Goal: Task Accomplishment & Management: Manage account settings

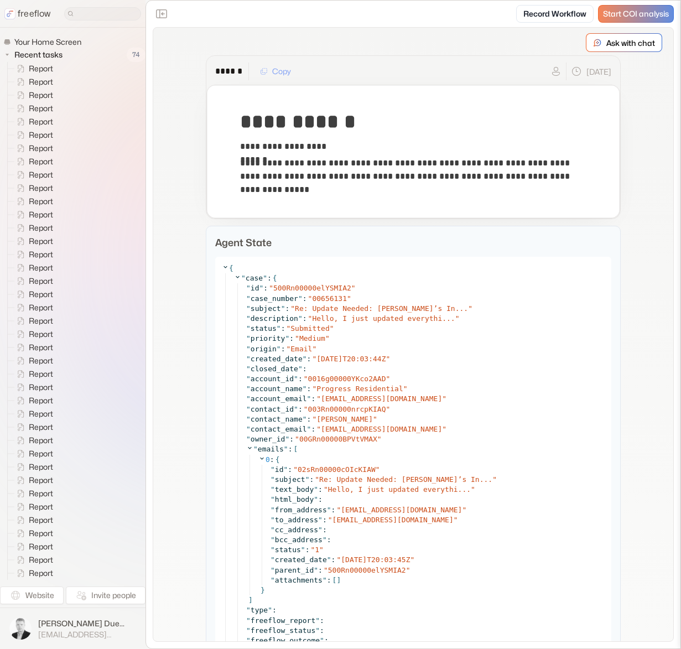
click at [511, 43] on div "**********" at bounding box center [413, 585] width 520 height 1115
click at [71, 621] on span "[PERSON_NAME] Due [PERSON_NAME]" at bounding box center [87, 623] width 98 height 11
click at [169, 628] on icon "button" at bounding box center [167, 629] width 6 height 6
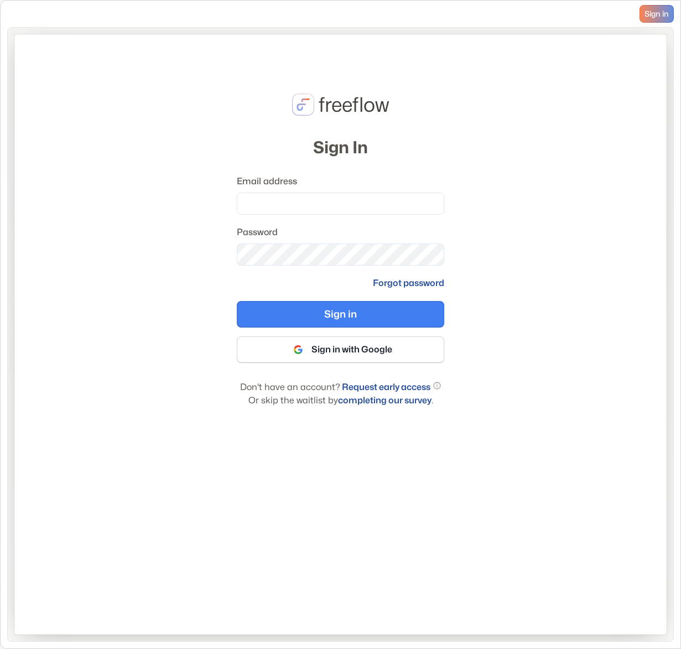
drag, startPoint x: 164, startPoint y: 615, endPoint x: 160, endPoint y: 567, distance: 48.3
click at [163, 610] on div "freeflow Sign In Email address Password Forgot password Sign in Sign in with Go…" at bounding box center [340, 334] width 652 height 600
click at [161, 553] on div "freeflow Sign In Email address Password Forgot password Sign in Sign in with Go…" at bounding box center [340, 334] width 652 height 600
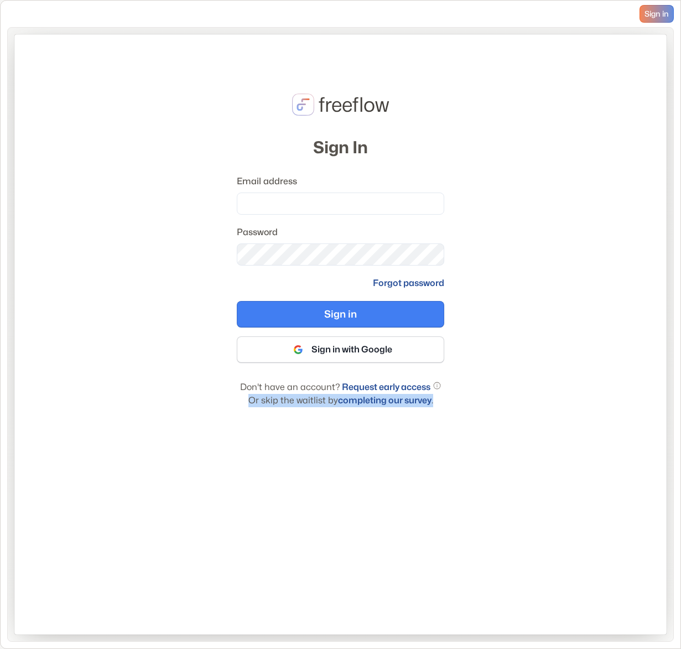
click at [161, 553] on div "freeflow Sign In Email address Password Forgot password Sign in Sign in with Go…" at bounding box center [340, 334] width 652 height 600
click at [160, 541] on div "freeflow Sign In Email address Password Forgot password Sign in Sign in with Go…" at bounding box center [340, 334] width 652 height 600
click at [167, 507] on div "freeflow Sign In Email address Password Forgot password Sign in Sign in with Go…" at bounding box center [340, 334] width 652 height 600
click at [257, 207] on input "Email address" at bounding box center [340, 204] width 207 height 22
type input "**********"
